Goal: Task Accomplishment & Management: Use online tool/utility

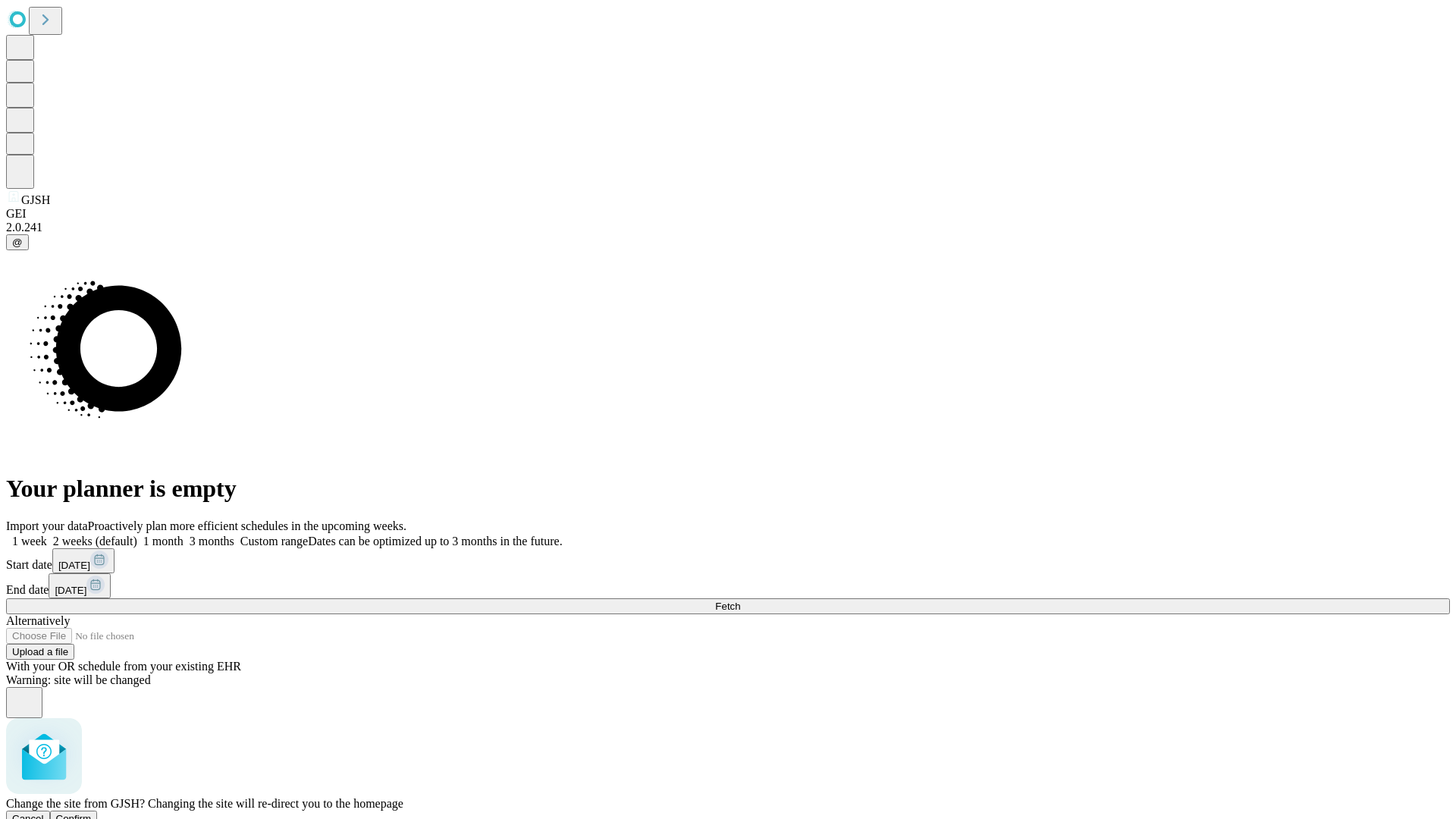
click at [92, 813] on span "Confirm" at bounding box center [74, 818] width 36 height 12
click at [47, 535] on label "1 week" at bounding box center [26, 541] width 41 height 13
click at [740, 601] on span "Fetch" at bounding box center [728, 606] width 25 height 12
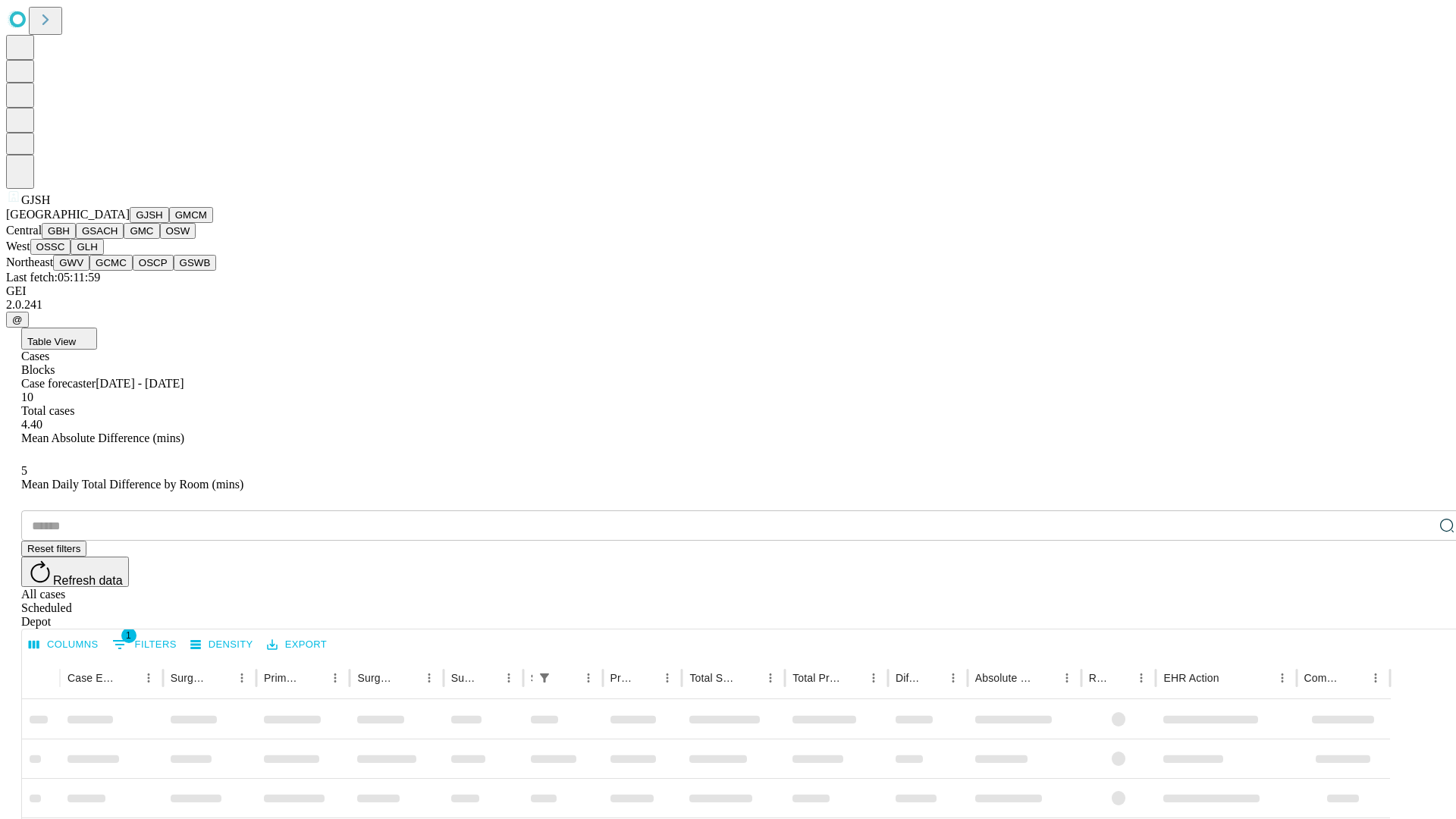
click at [169, 223] on button "GMCM" at bounding box center [190, 214] width 44 height 16
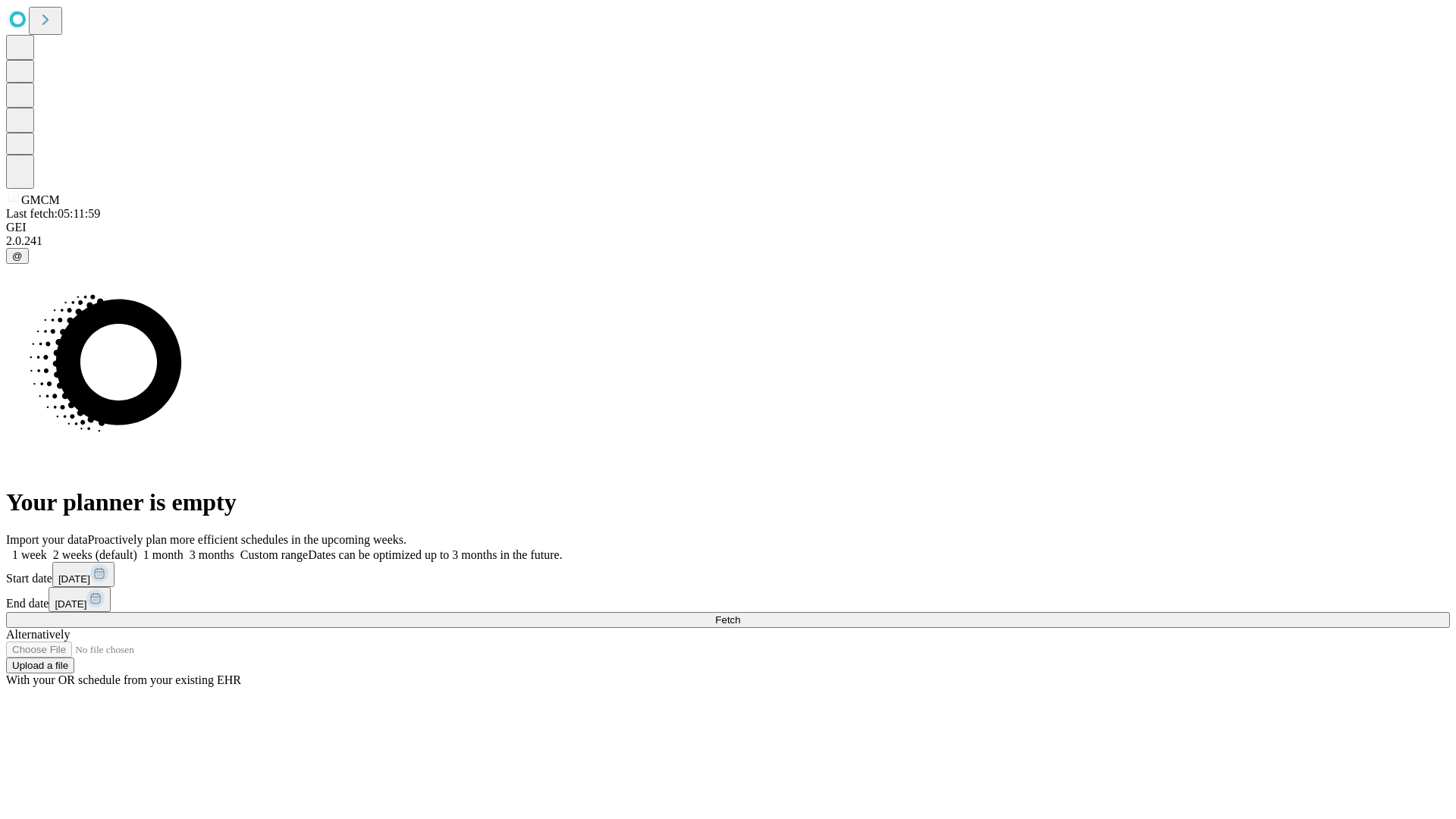
click at [47, 548] on label "1 week" at bounding box center [26, 554] width 41 height 13
click at [740, 615] on span "Fetch" at bounding box center [728, 620] width 25 height 12
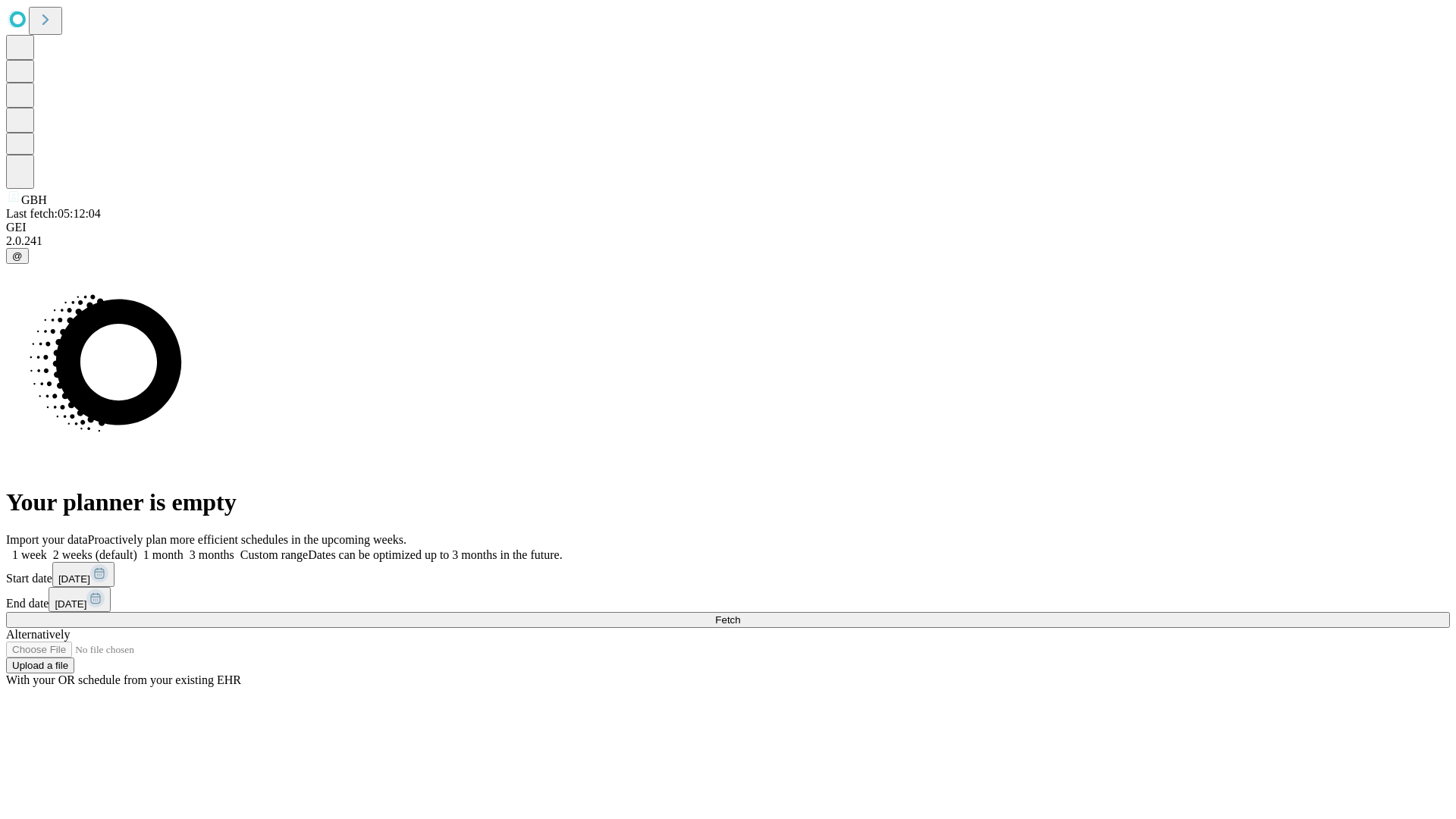
click at [47, 548] on label "1 week" at bounding box center [26, 554] width 41 height 13
click at [740, 615] on span "Fetch" at bounding box center [728, 620] width 25 height 12
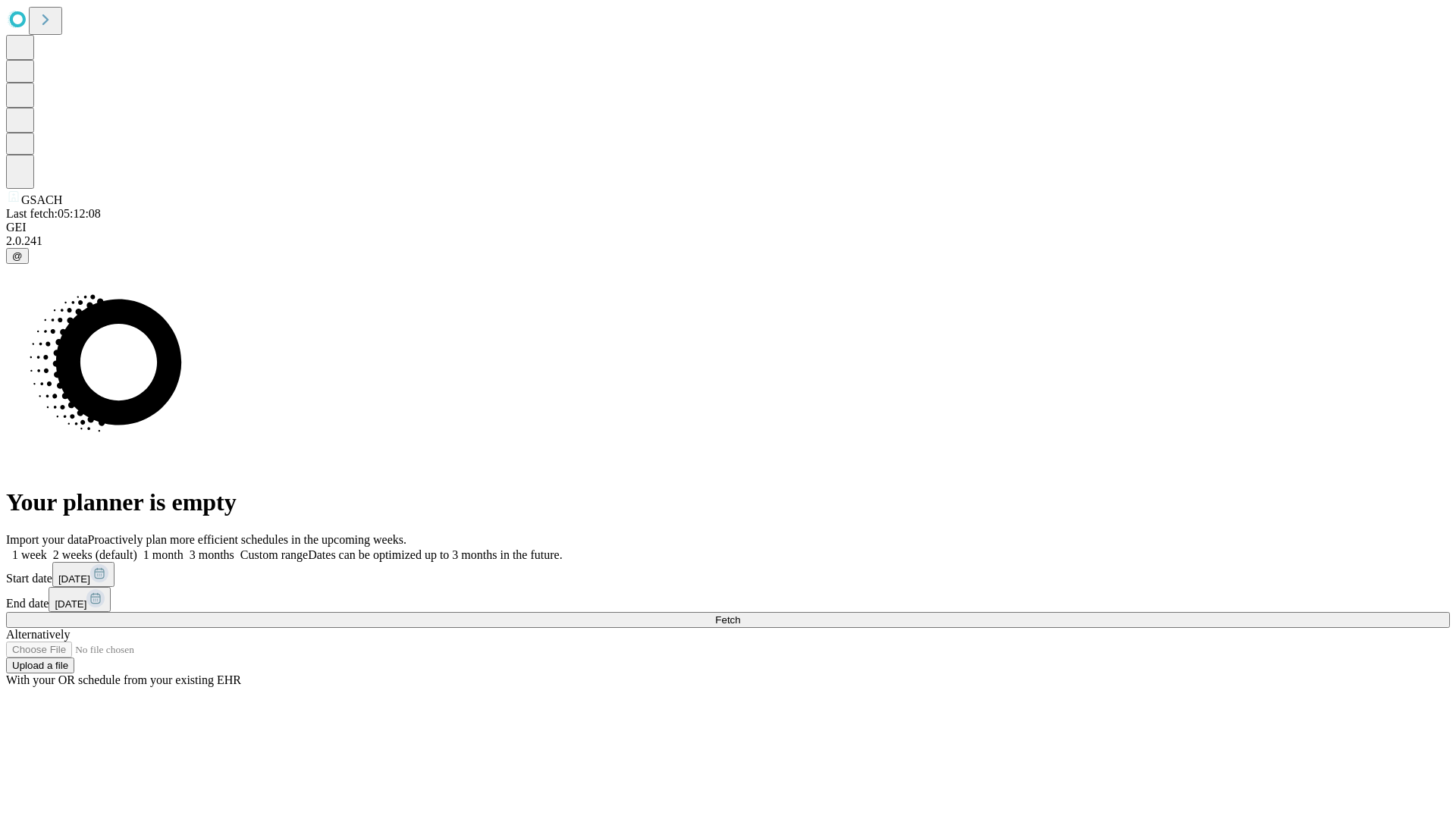
click at [47, 548] on label "1 week" at bounding box center [26, 554] width 41 height 13
click at [740, 615] on span "Fetch" at bounding box center [728, 620] width 25 height 12
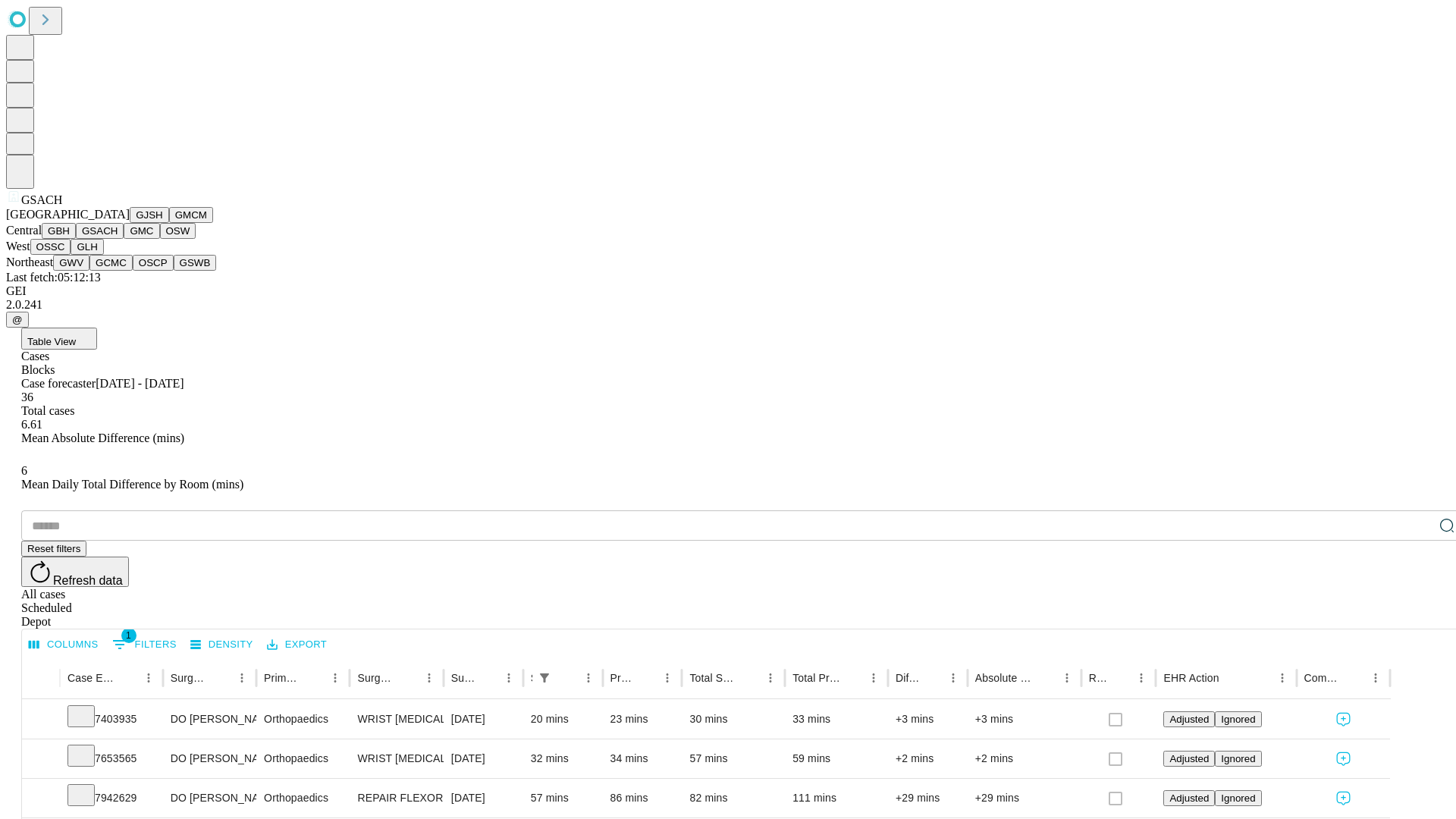
click at [124, 239] on button "GMC" at bounding box center [142, 231] width 36 height 16
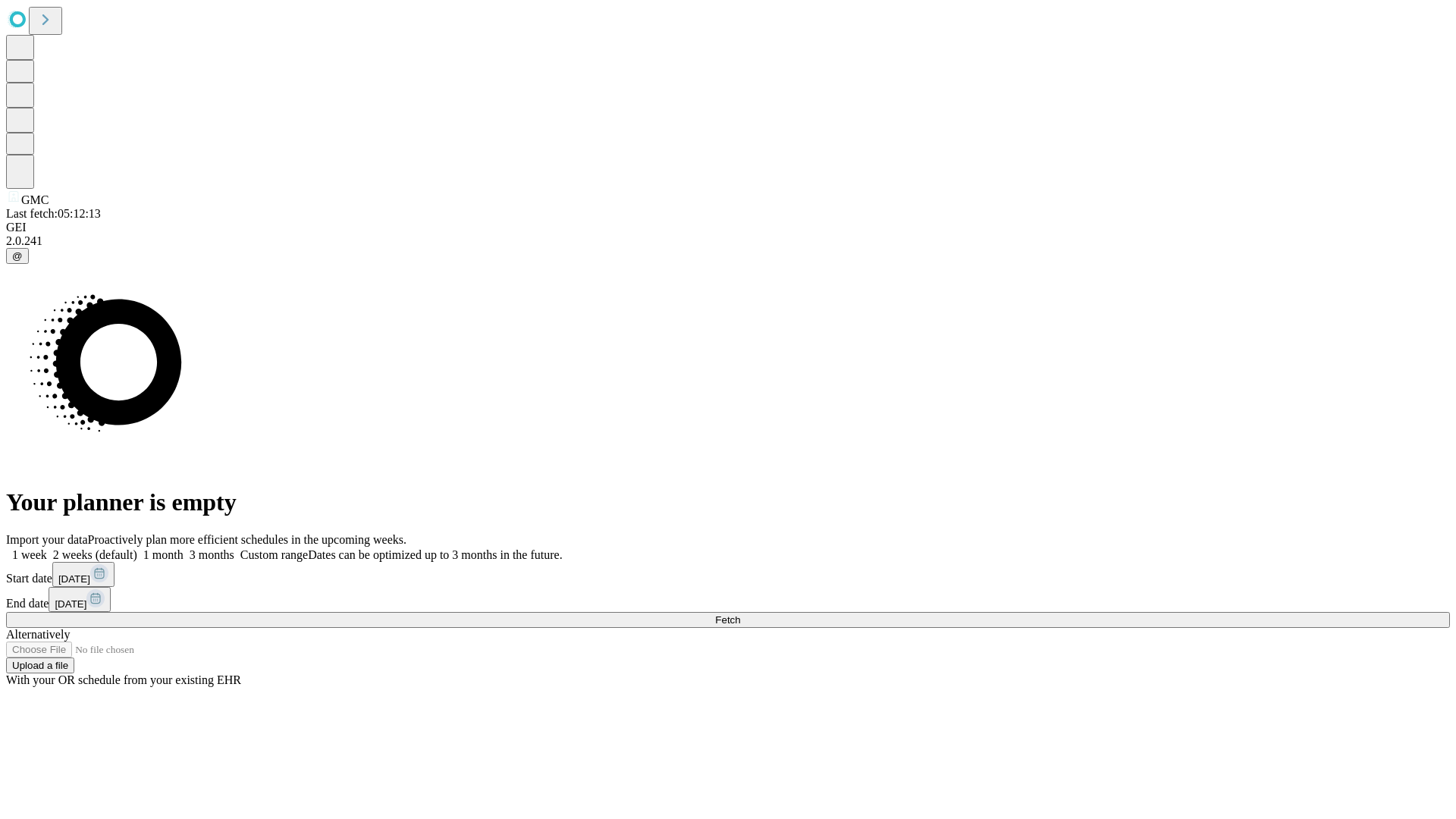
click at [47, 548] on label "1 week" at bounding box center [26, 554] width 41 height 13
click at [740, 615] on span "Fetch" at bounding box center [728, 620] width 25 height 12
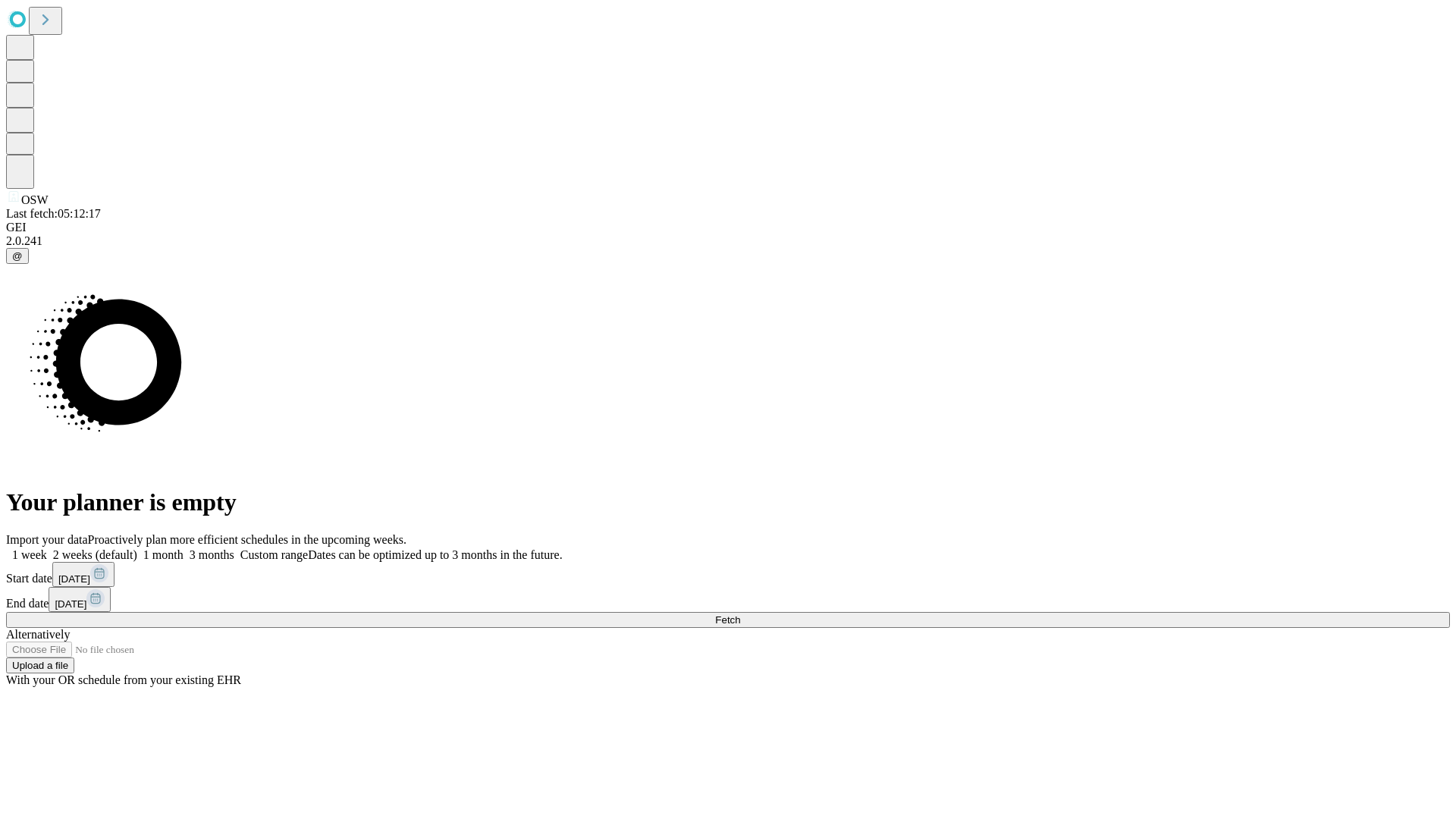
click at [47, 548] on label "1 week" at bounding box center [26, 554] width 41 height 13
click at [740, 615] on span "Fetch" at bounding box center [728, 620] width 25 height 12
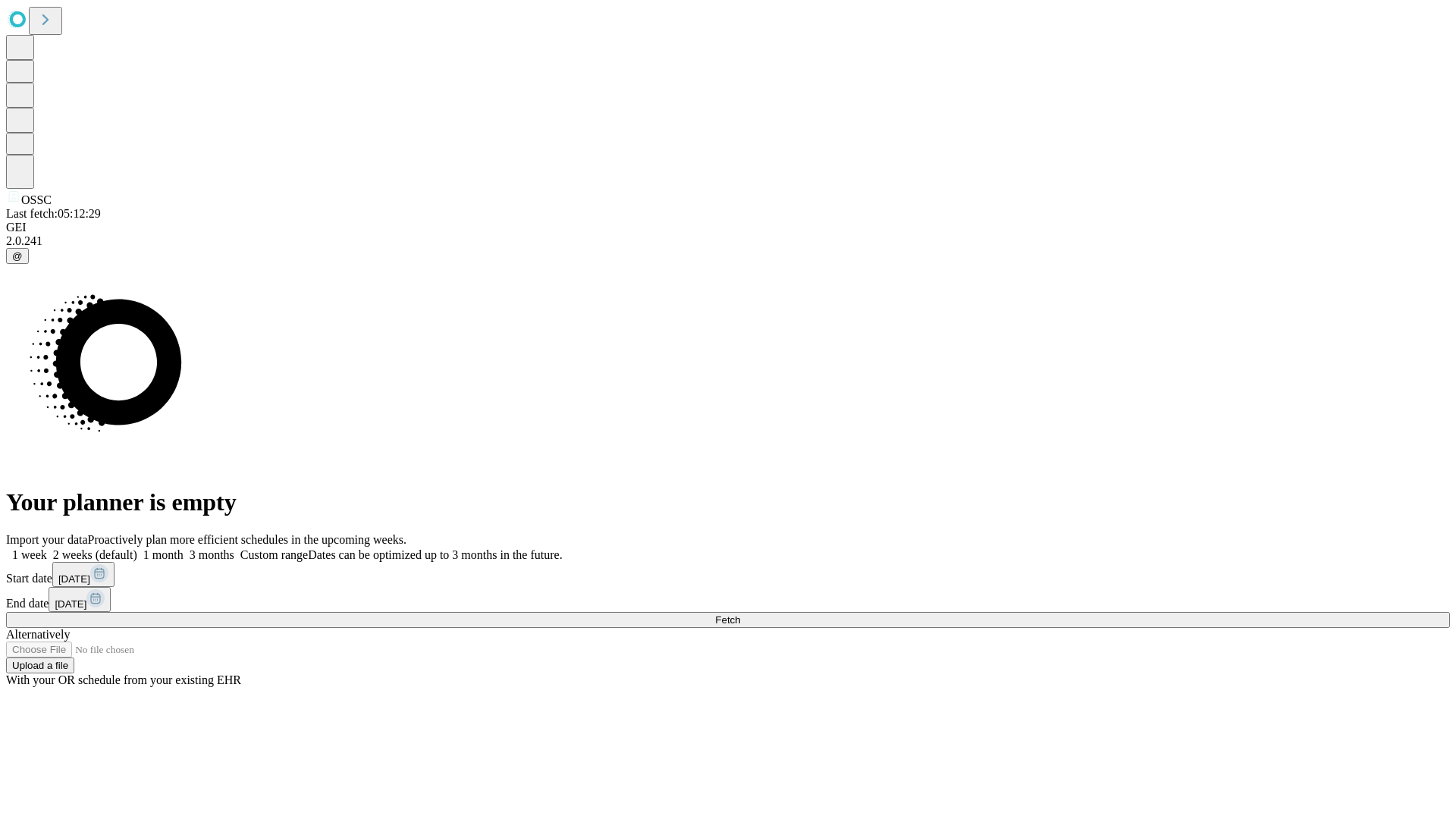
click at [47, 548] on label "1 week" at bounding box center [26, 554] width 41 height 13
click at [740, 615] on span "Fetch" at bounding box center [728, 620] width 25 height 12
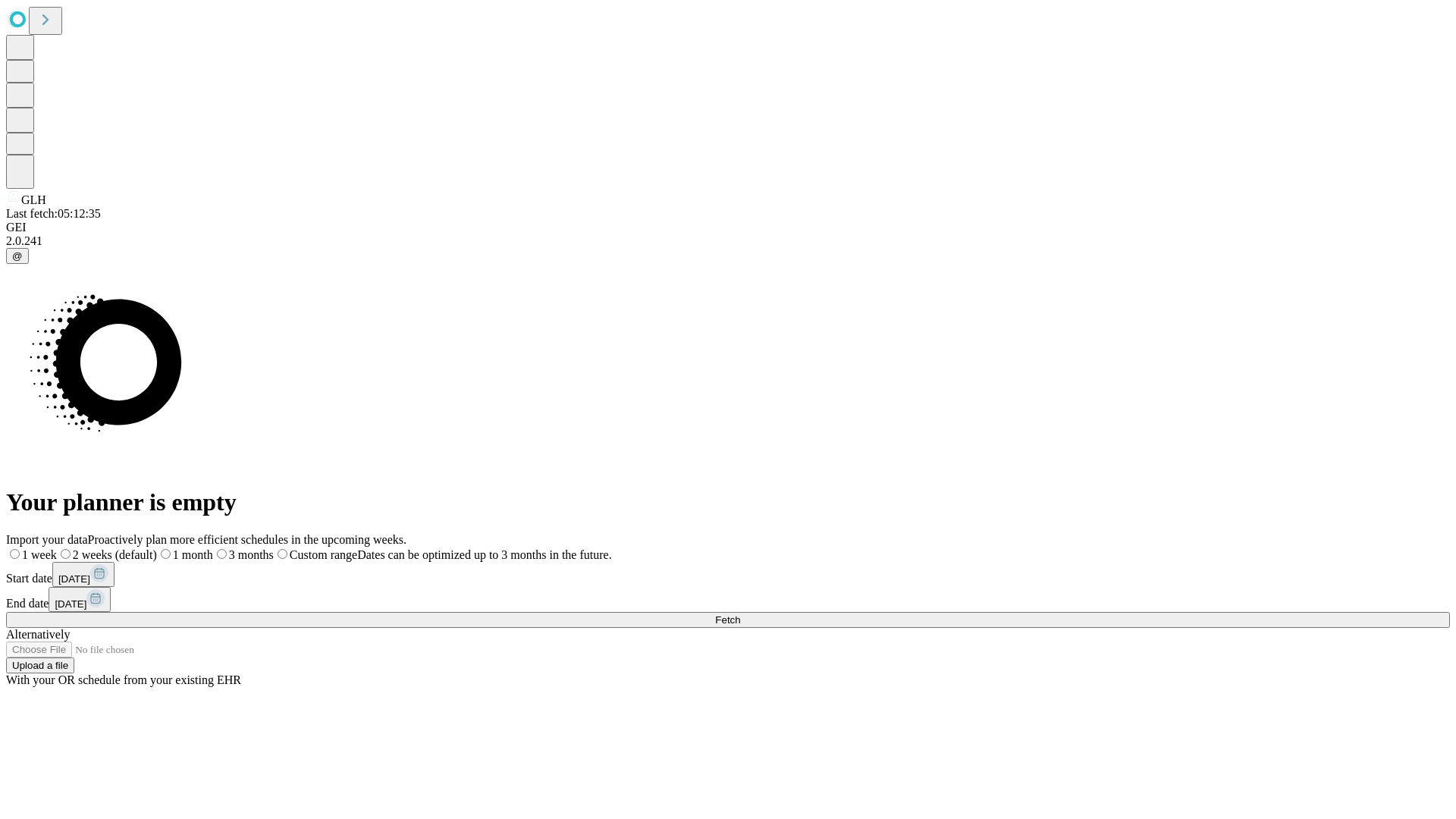
click at [57, 548] on label "1 week" at bounding box center [32, 554] width 51 height 13
click at [740, 615] on span "Fetch" at bounding box center [728, 620] width 25 height 12
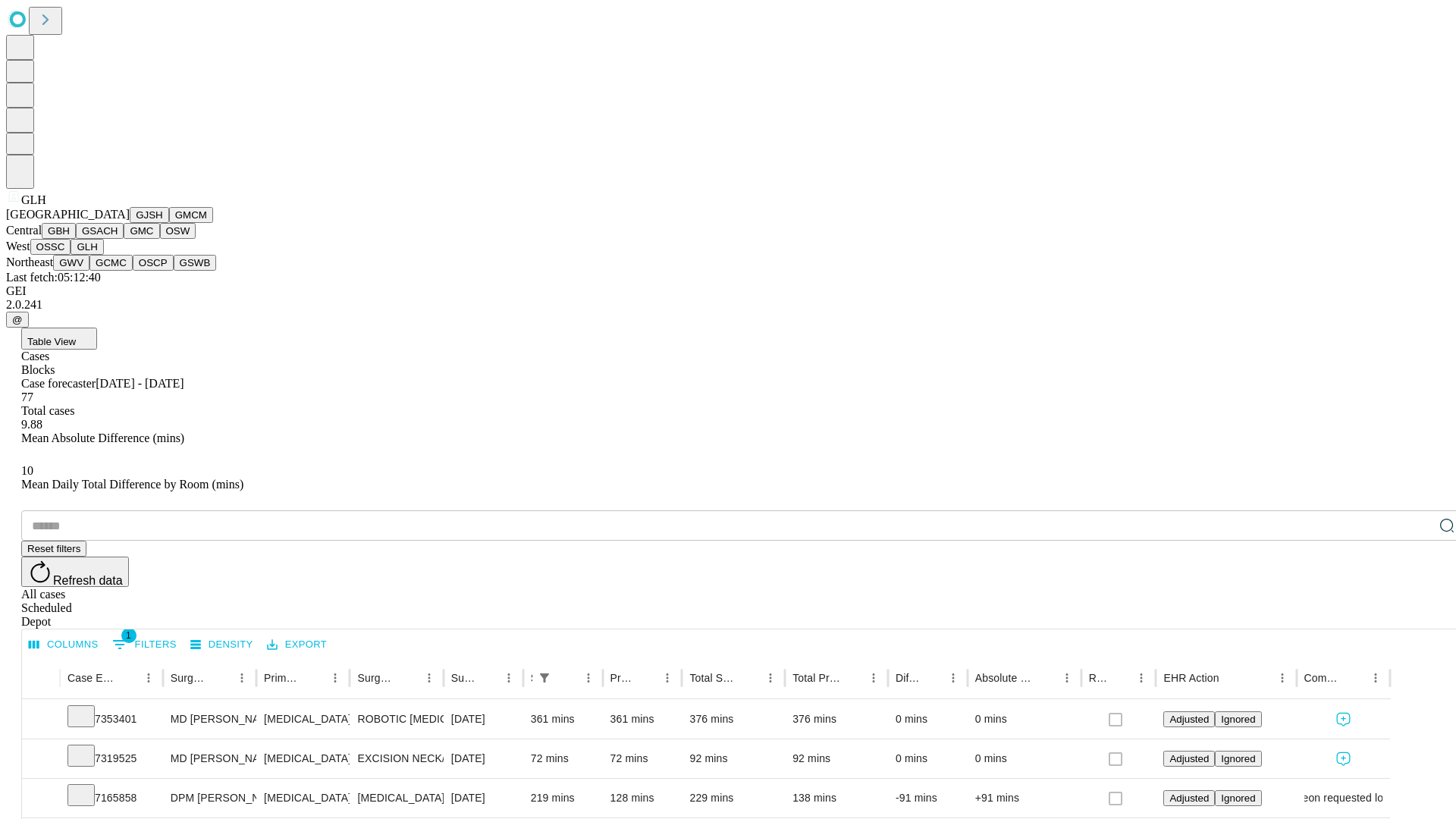
click at [90, 271] on button "GWV" at bounding box center [71, 262] width 36 height 16
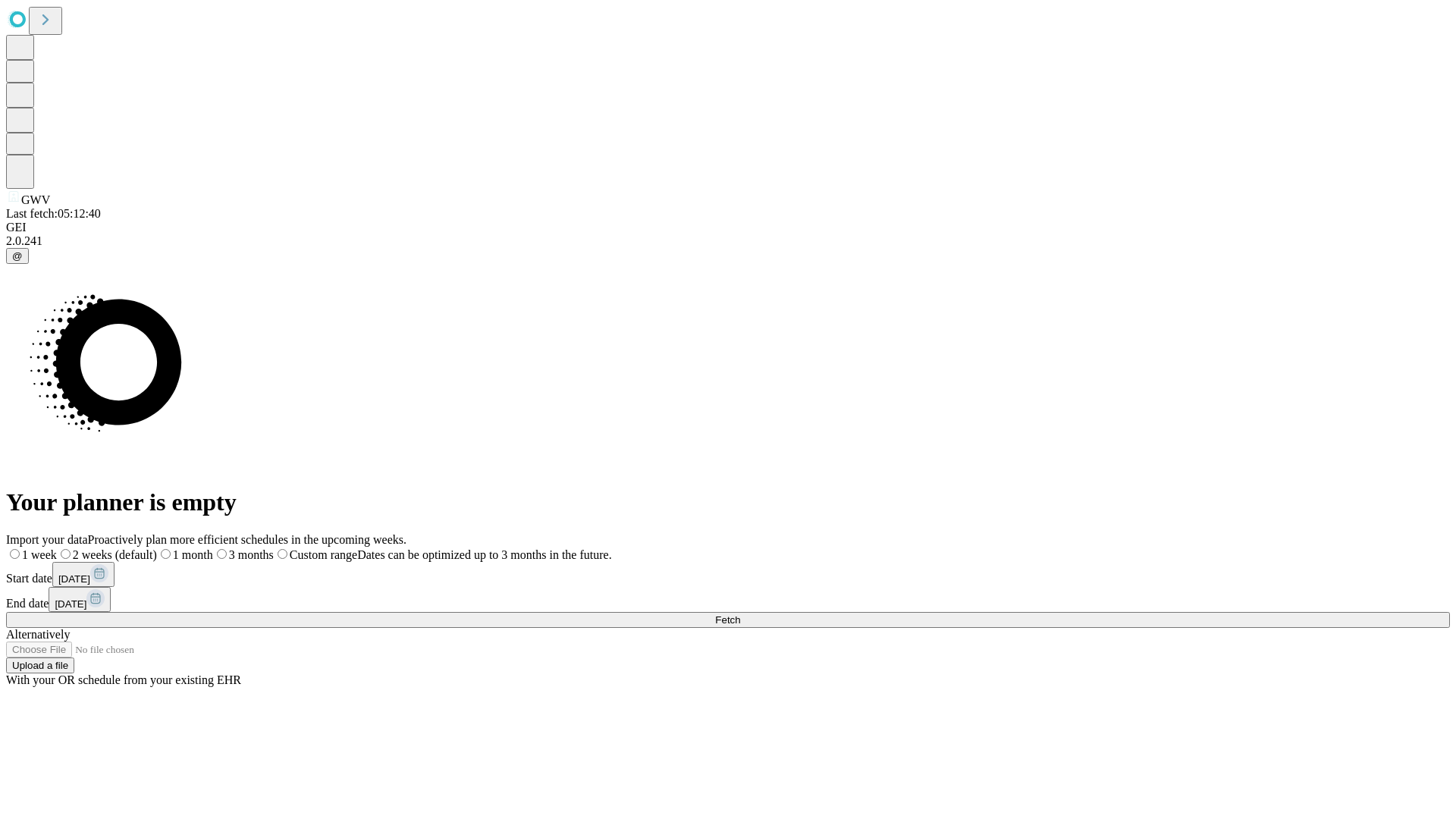
click at [57, 548] on label "1 week" at bounding box center [32, 554] width 51 height 13
click at [740, 615] on span "Fetch" at bounding box center [728, 620] width 25 height 12
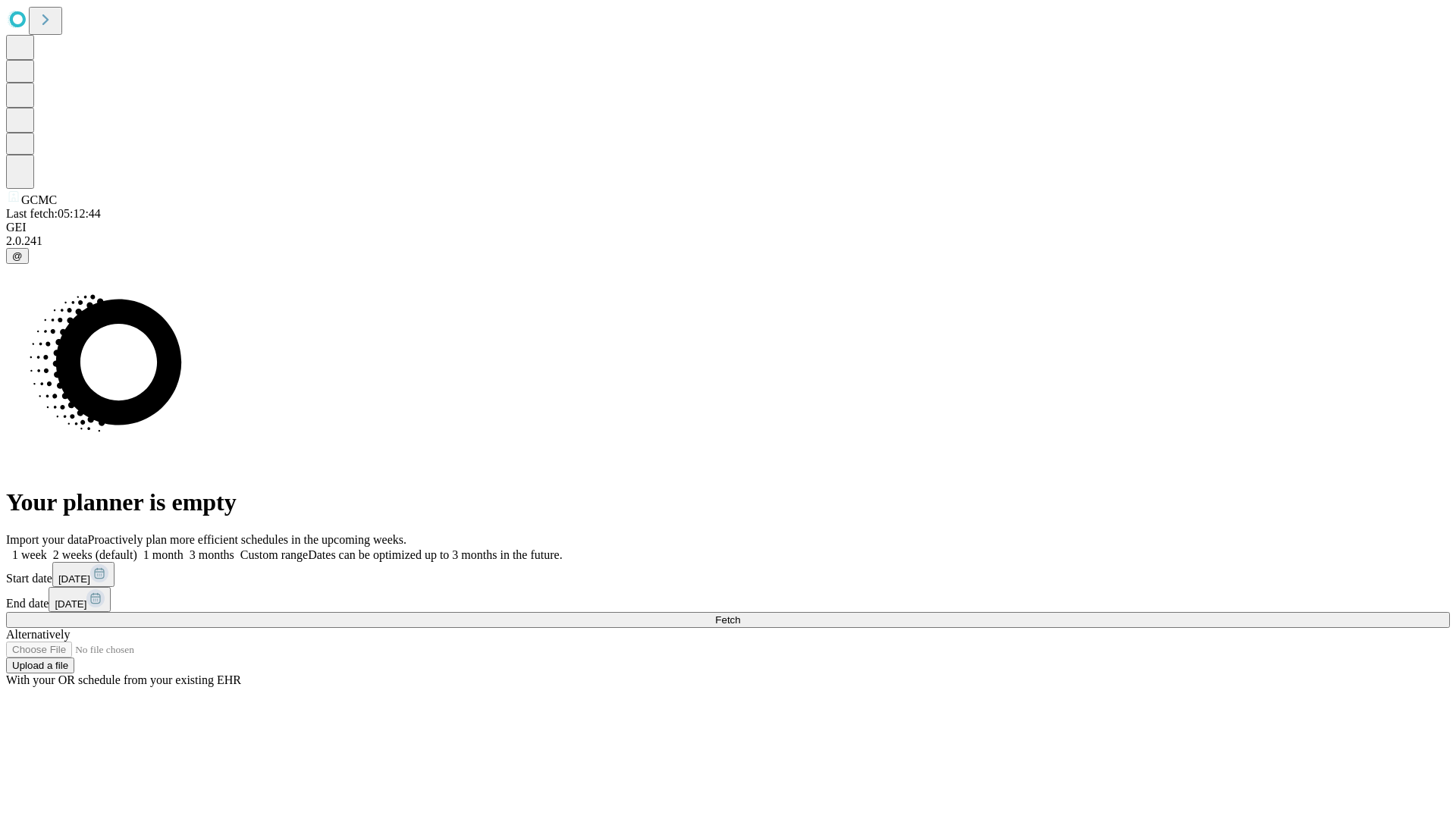
click at [740, 615] on span "Fetch" at bounding box center [728, 620] width 25 height 12
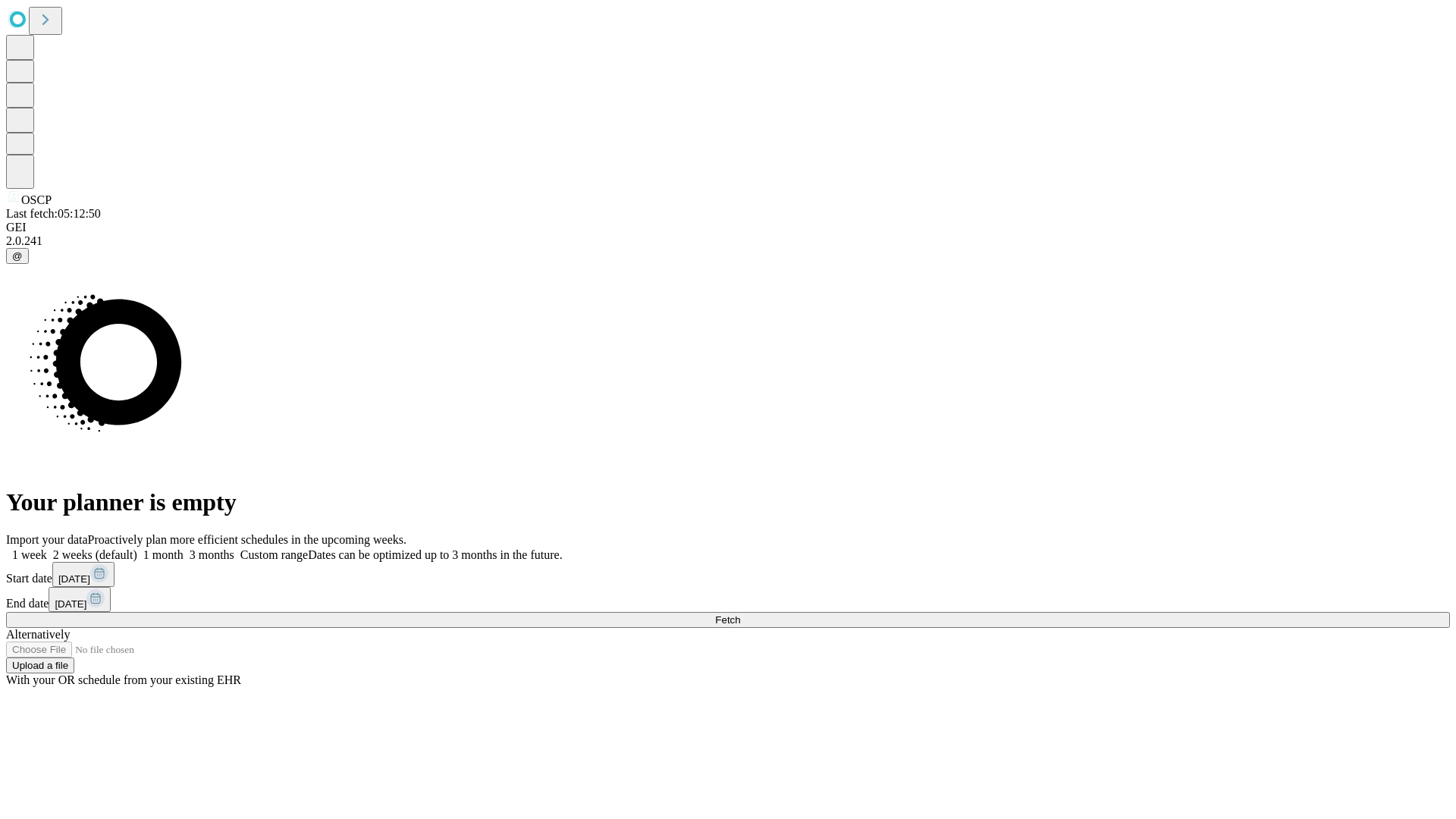
click at [47, 548] on label "1 week" at bounding box center [26, 554] width 41 height 13
click at [740, 615] on span "Fetch" at bounding box center [728, 620] width 25 height 12
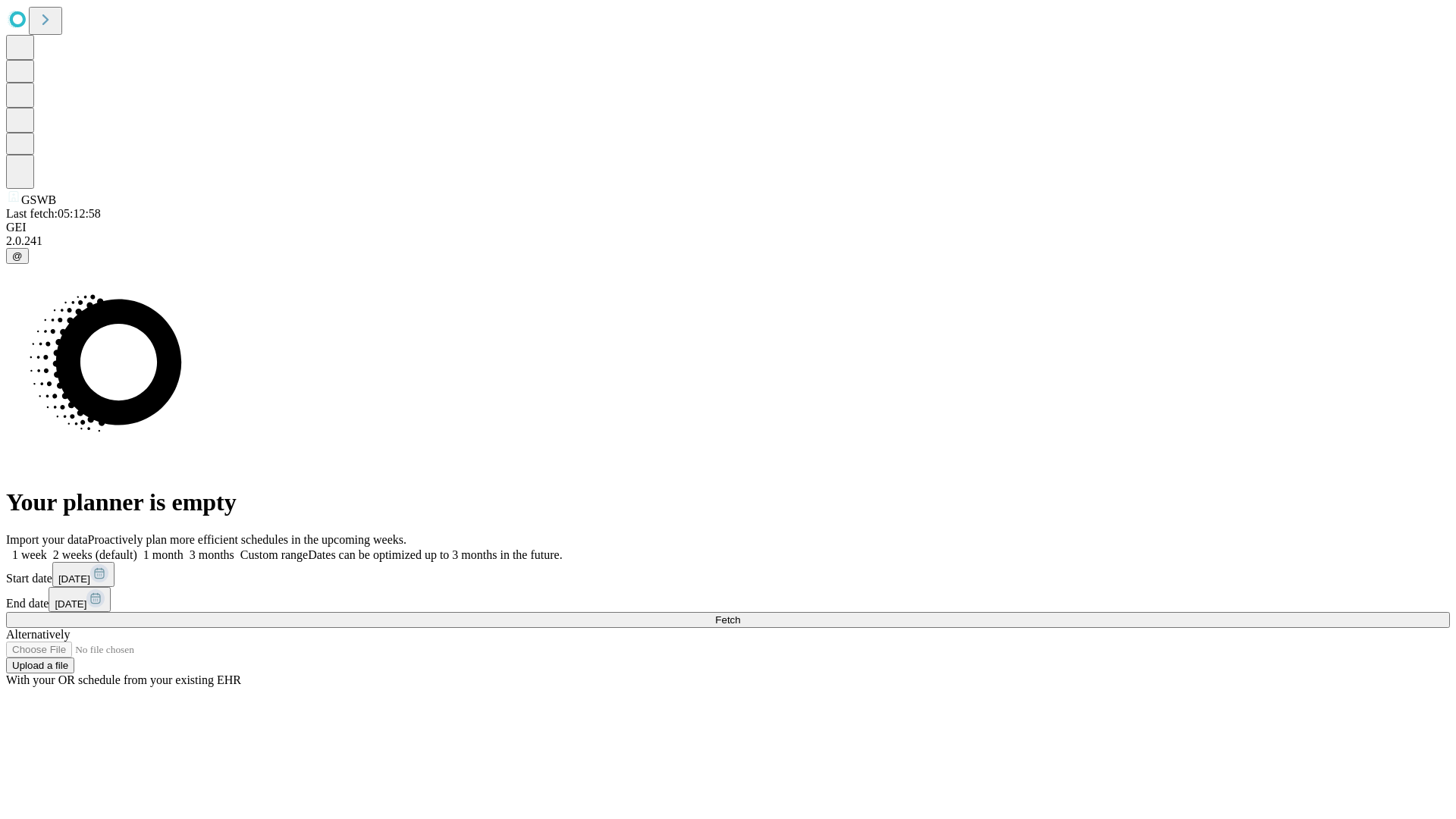
click at [47, 548] on label "1 week" at bounding box center [26, 554] width 41 height 13
click at [740, 615] on span "Fetch" at bounding box center [728, 620] width 25 height 12
